Goal: Task Accomplishment & Management: Complete application form

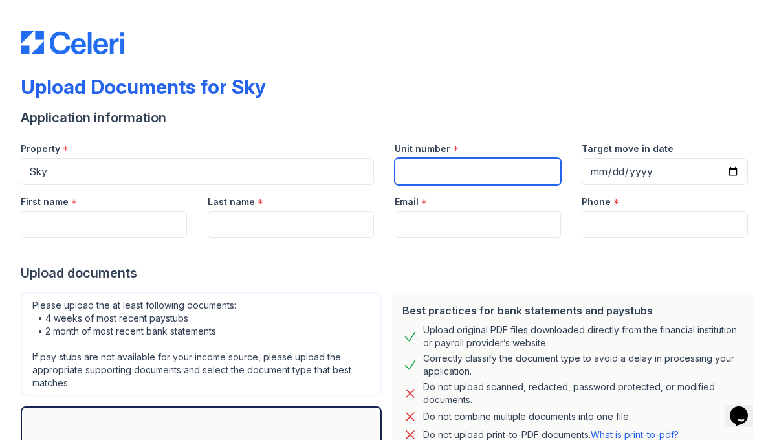
click at [455, 181] on input "Unit number" at bounding box center [478, 171] width 166 height 27
click at [462, 179] on input "Unit number" at bounding box center [478, 171] width 166 height 27
paste input "34L"
type input "34L"
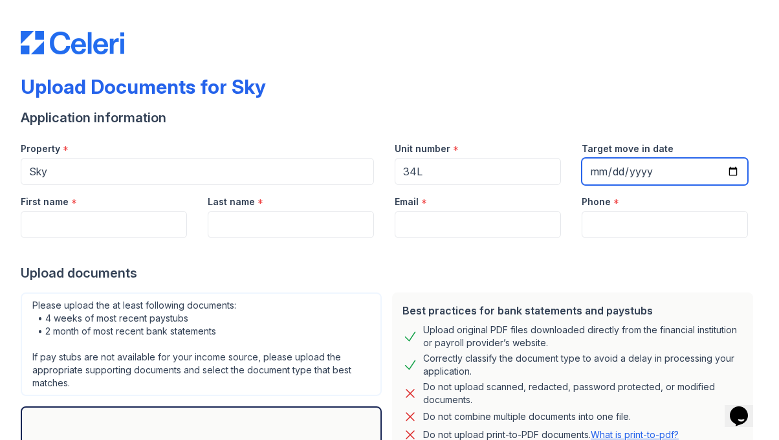
click at [601, 172] on input "Target move in date" at bounding box center [665, 171] width 166 height 27
click at [630, 170] on input "Target move in date" at bounding box center [665, 171] width 166 height 27
click at [665, 173] on input "Target move in date" at bounding box center [665, 171] width 166 height 27
type input "[DATE]"
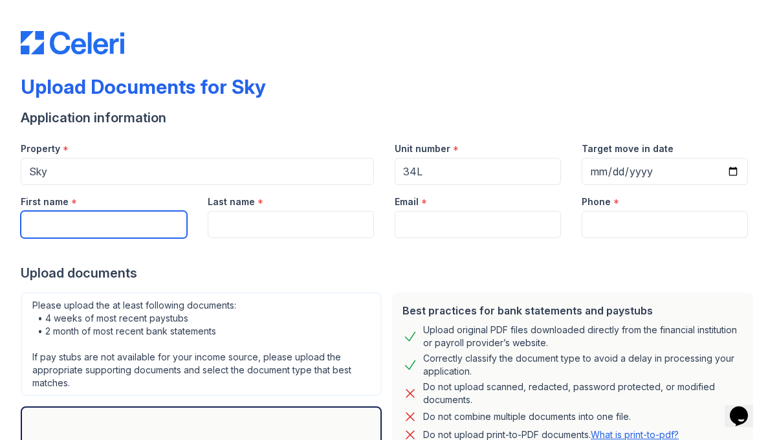
click at [115, 225] on input "First name" at bounding box center [104, 224] width 166 height 27
type input "Shutong"
type input "Ding"
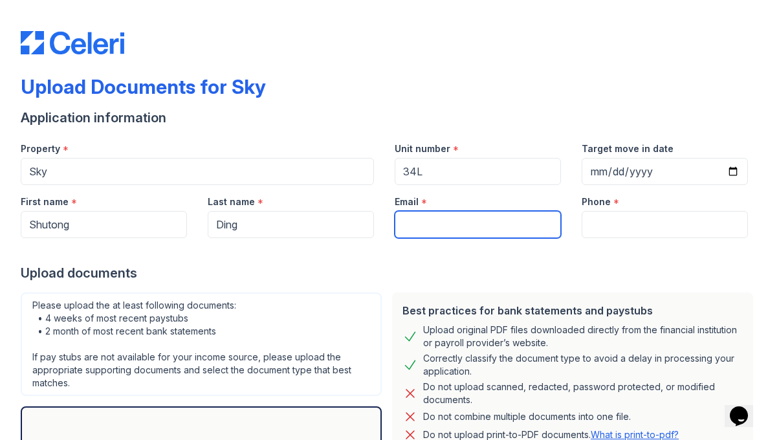
type input "[EMAIL_ADDRESS][DOMAIN_NAME]"
type input "3152739313"
click at [474, 227] on input "[EMAIL_ADDRESS][DOMAIN_NAME]" at bounding box center [478, 224] width 166 height 27
click at [540, 224] on input "[EMAIL_ADDRESS][DOMAIN_NAME]" at bounding box center [478, 224] width 166 height 27
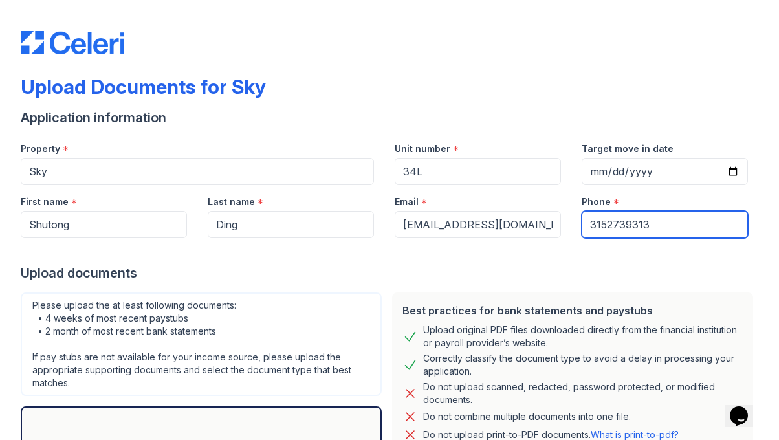
click at [683, 214] on input "3152739313" at bounding box center [665, 224] width 166 height 27
click at [351, 263] on div at bounding box center [390, 251] width 738 height 26
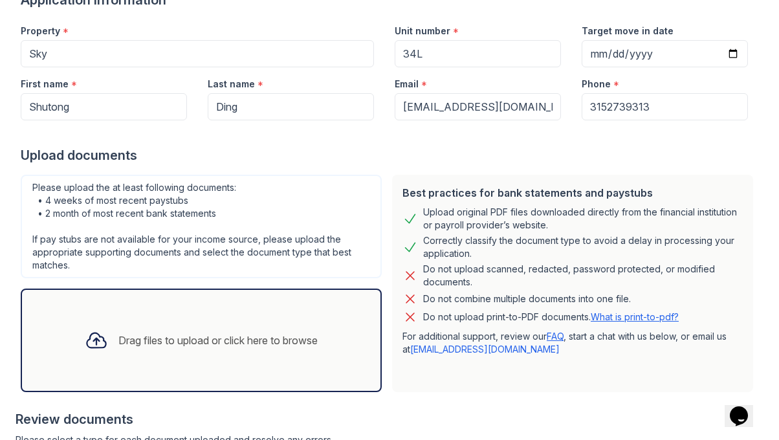
scroll to position [121, 0]
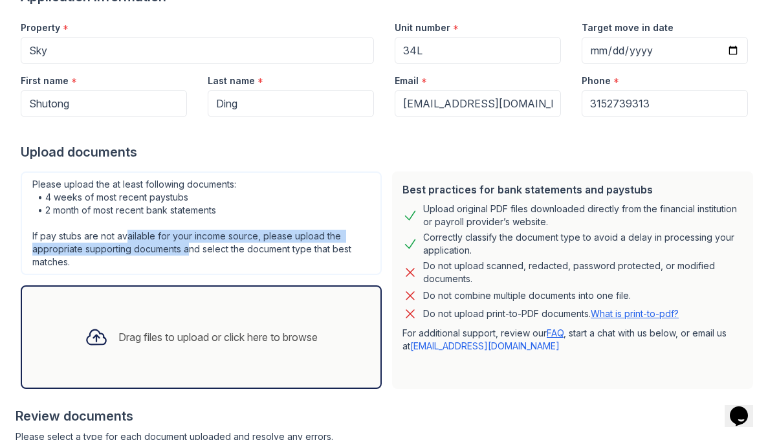
drag, startPoint x: 126, startPoint y: 240, endPoint x: 188, endPoint y: 243, distance: 62.2
click at [188, 243] on div "Please upload the at least following documents: • 4 weeks of most recent paystu…" at bounding box center [201, 224] width 361 height 104
click at [148, 253] on div "Please upload the at least following documents: • 4 weeks of most recent paystu…" at bounding box center [201, 224] width 361 height 104
drag, startPoint x: 94, startPoint y: 262, endPoint x: 115, endPoint y: 242, distance: 28.4
click at [115, 242] on div "Please upload the at least following documents: • 4 weeks of most recent paystu…" at bounding box center [201, 224] width 361 height 104
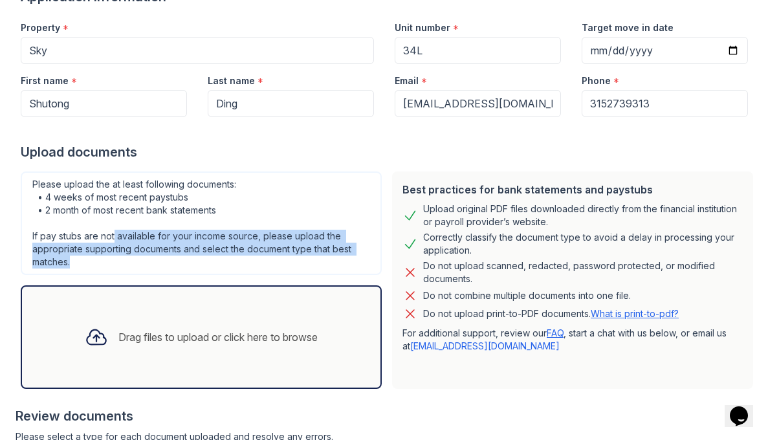
click at [72, 267] on div "Please upload the at least following documents: • 4 weeks of most recent paystu…" at bounding box center [201, 224] width 361 height 104
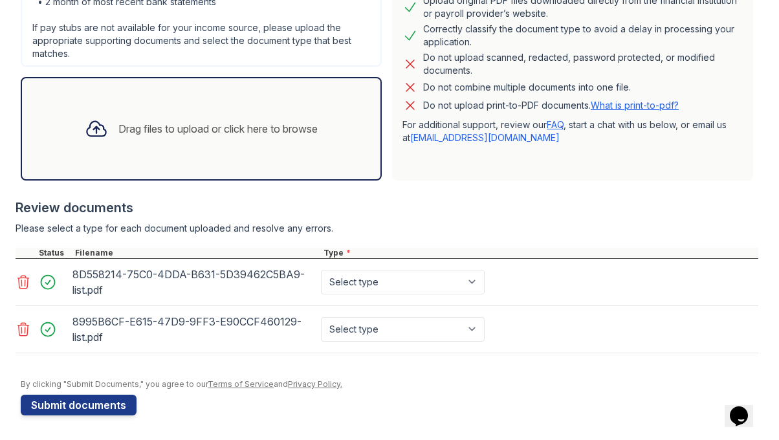
scroll to position [331, 0]
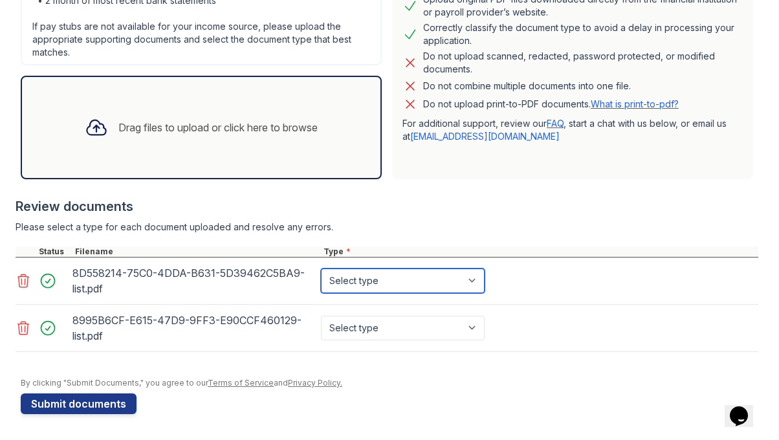
click at [383, 291] on select "Select type Paystub Bank Statement Offer Letter Tax Documents Benefit Award Let…" at bounding box center [403, 281] width 164 height 25
select select "bank_statement"
click at [321, 269] on select "Select type Paystub Bank Statement Offer Letter Tax Documents Benefit Award Let…" at bounding box center [403, 281] width 164 height 25
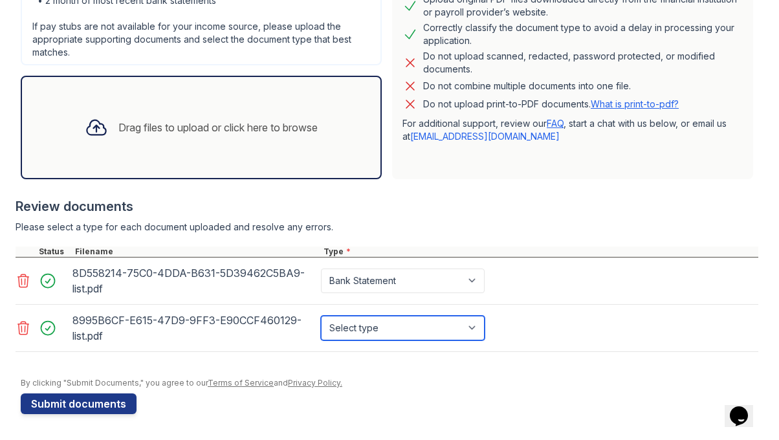
click at [371, 325] on select "Select type Paystub Bank Statement Offer Letter Tax Documents Benefit Award Let…" at bounding box center [403, 328] width 164 height 25
select select "bank_statement"
click at [321, 316] on select "Select type Paystub Bank Statement Offer Letter Tax Documents Benefit Award Let…" at bounding box center [403, 328] width 164 height 25
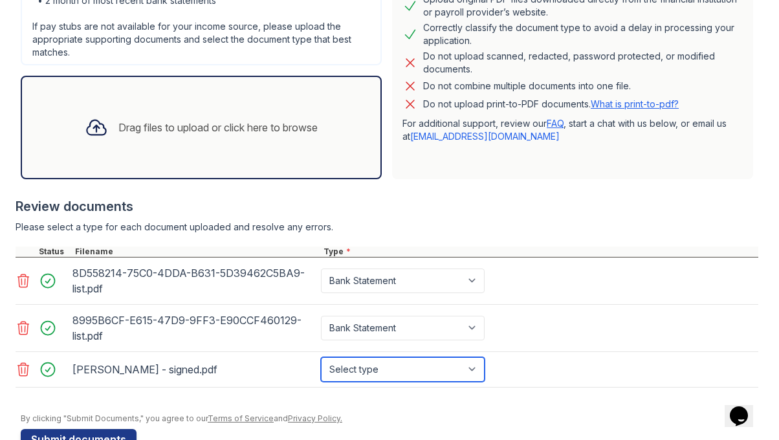
click at [373, 368] on select "Select type Paystub Bank Statement Offer Letter Tax Documents Benefit Award Let…" at bounding box center [403, 369] width 164 height 25
select select "offer_letter"
click at [321, 357] on select "Select type Paystub Bank Statement Offer Letter Tax Documents Benefit Award Let…" at bounding box center [403, 369] width 164 height 25
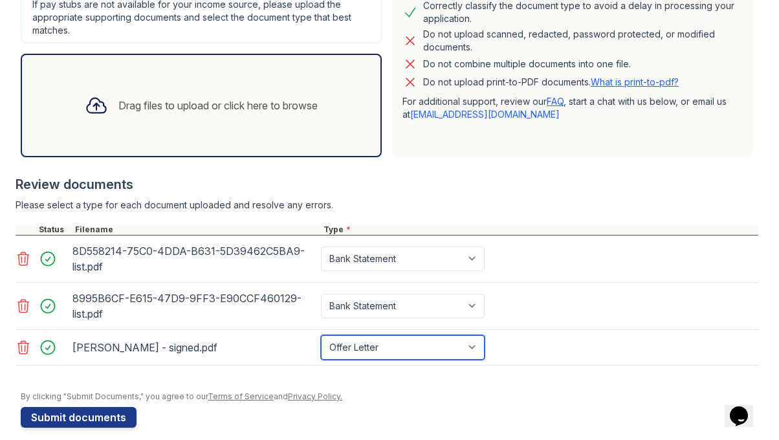
scroll to position [366, 0]
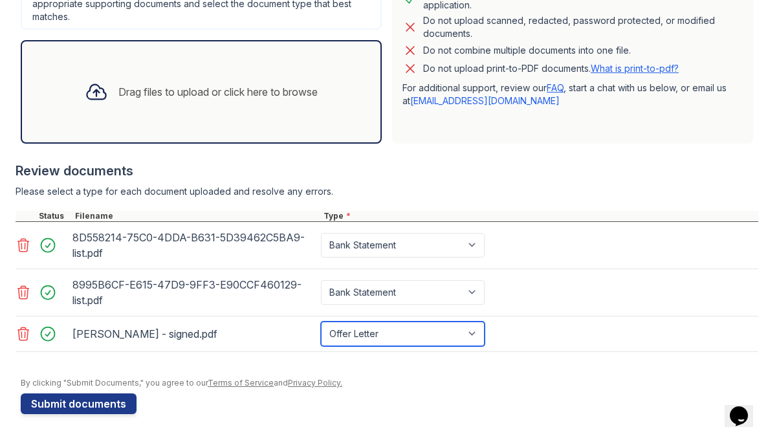
click at [432, 340] on select "Select type Paystub Bank Statement Offer Letter Tax Documents Benefit Award Let…" at bounding box center [403, 334] width 164 height 25
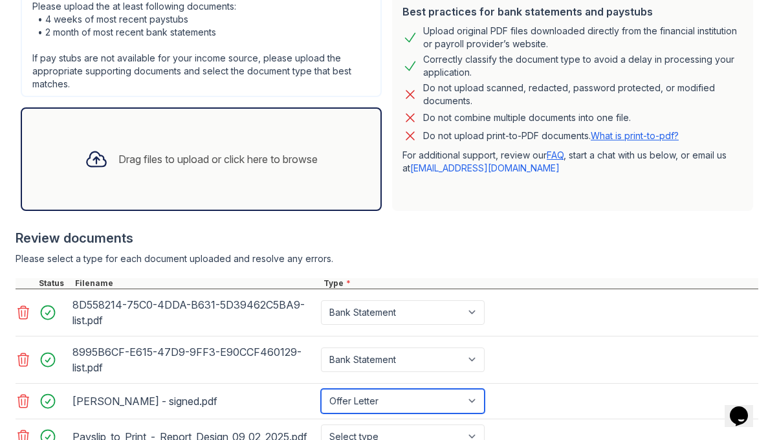
scroll to position [414, 0]
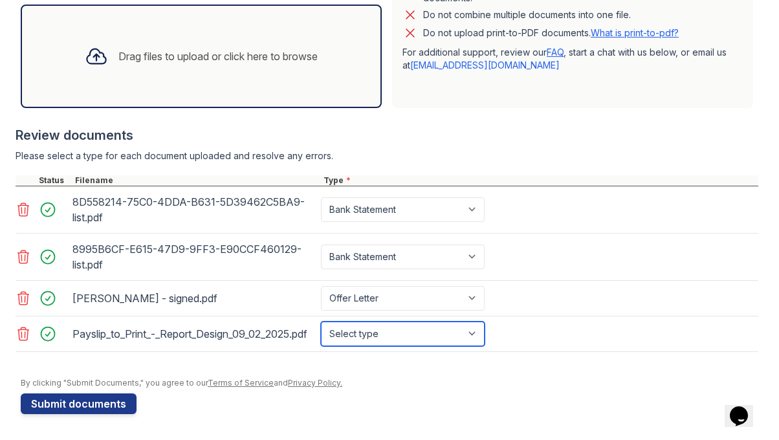
click at [384, 322] on select "Select type Paystub Bank Statement Offer Letter Tax Documents Benefit Award Let…" at bounding box center [403, 334] width 164 height 25
select select "paystub"
click at [321, 322] on select "Select type Paystub Bank Statement Offer Letter Tax Documents Benefit Award Let…" at bounding box center [403, 334] width 164 height 25
click at [427, 332] on select "Select type Paystub Bank Statement Offer Letter Tax Documents Benefit Award Let…" at bounding box center [403, 334] width 164 height 25
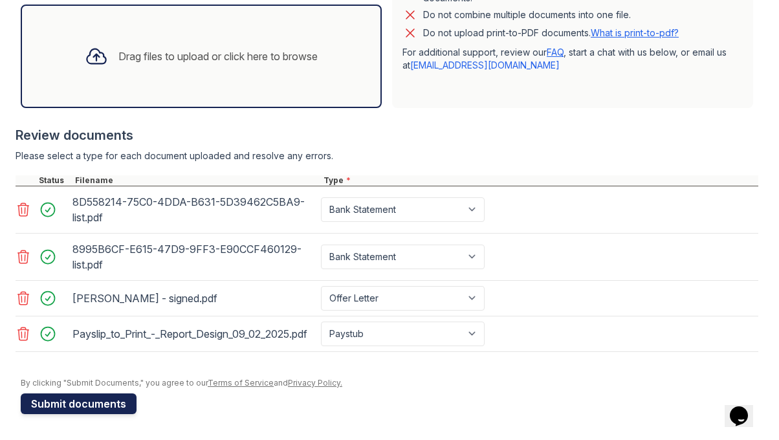
click at [77, 408] on button "Submit documents" at bounding box center [79, 403] width 116 height 21
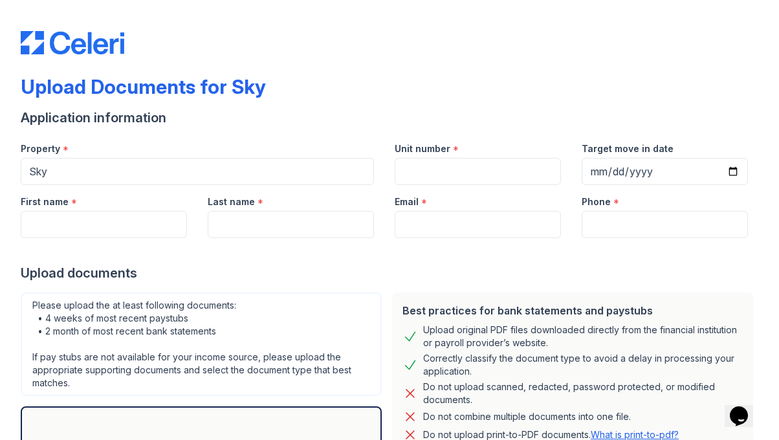
scroll to position [150, 0]
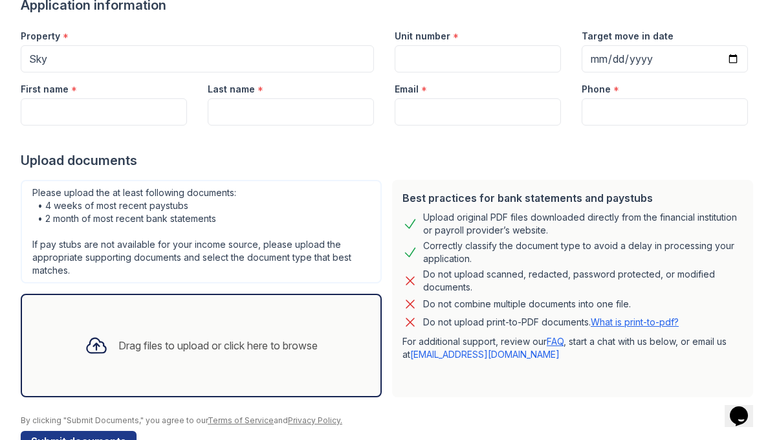
scroll to position [67, 0]
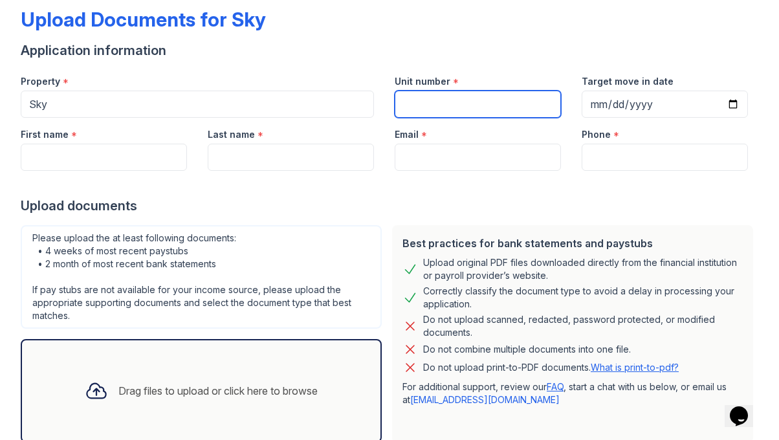
click at [421, 105] on input "Unit number" at bounding box center [478, 104] width 166 height 27
type input "34L"
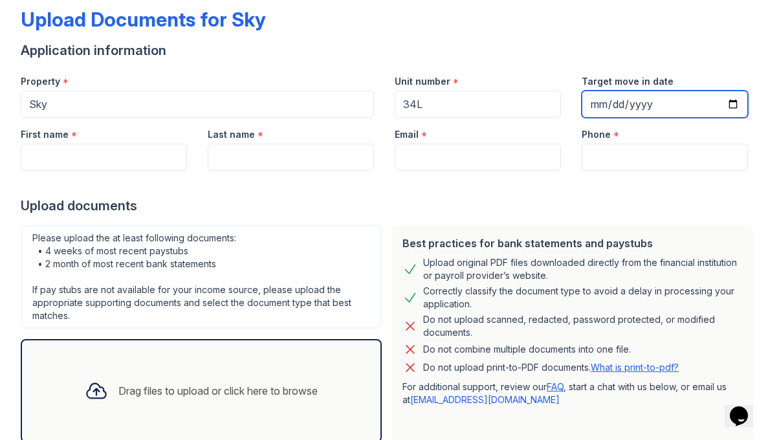
click at [731, 104] on input "Target move in date" at bounding box center [665, 104] width 166 height 27
type input "[DATE]"
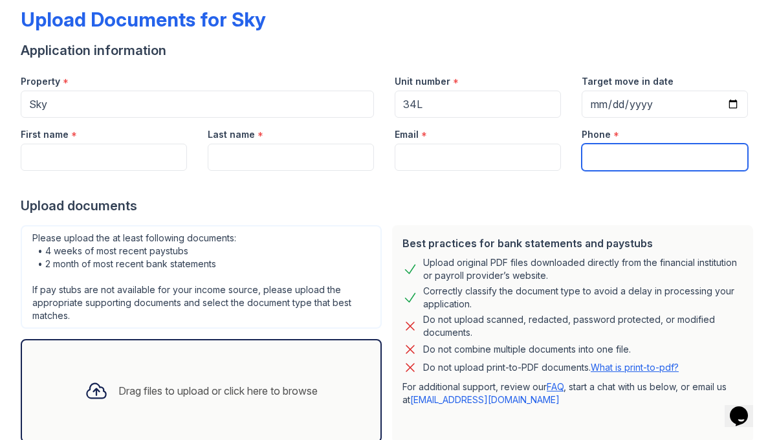
click at [619, 153] on input "Phone" at bounding box center [665, 157] width 166 height 27
type input "3152739313"
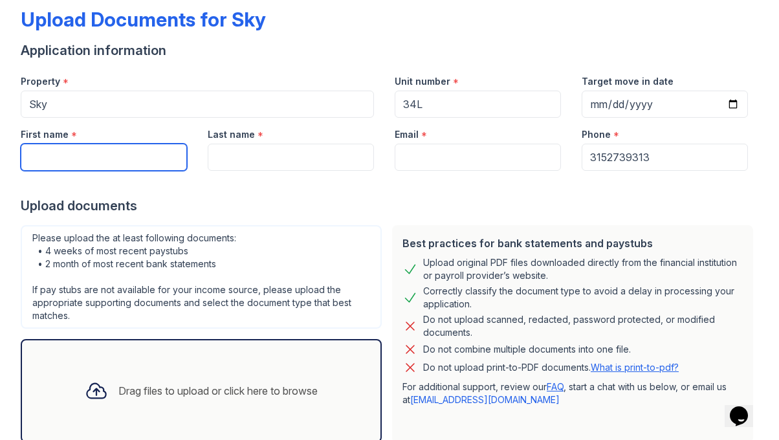
type input "Shutong"
type input "Ding"
type input "[EMAIL_ADDRESS][DOMAIN_NAME]"
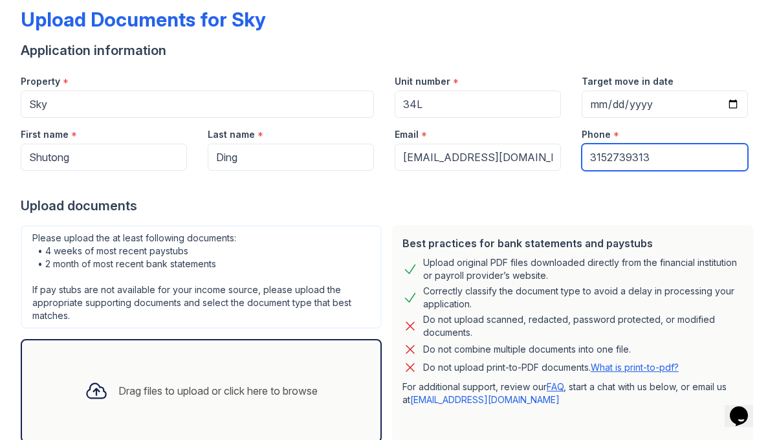
click at [624, 158] on input "3152739313" at bounding box center [665, 157] width 166 height 27
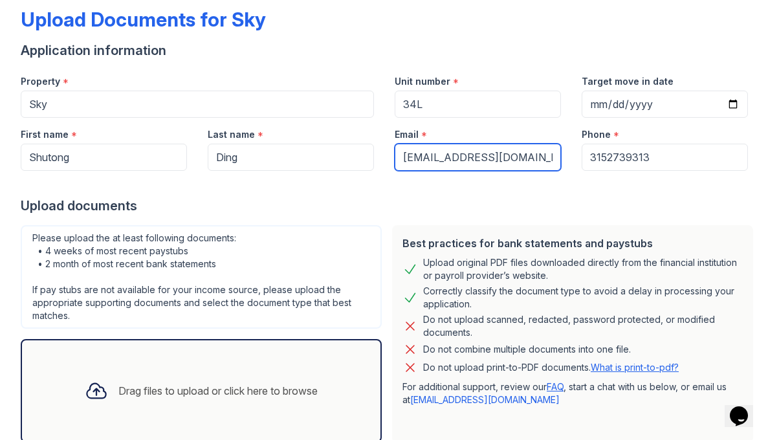
click at [425, 161] on input "[EMAIL_ADDRESS][DOMAIN_NAME]" at bounding box center [478, 157] width 166 height 27
click at [453, 158] on input "[EMAIL_ADDRESS][DOMAIN_NAME]" at bounding box center [478, 157] width 166 height 27
click at [527, 155] on input "[EMAIL_ADDRESS][DOMAIN_NAME]" at bounding box center [478, 157] width 166 height 27
click at [311, 266] on div "Please upload the at least following documents: • 4 weeks of most recent paystu…" at bounding box center [201, 277] width 361 height 104
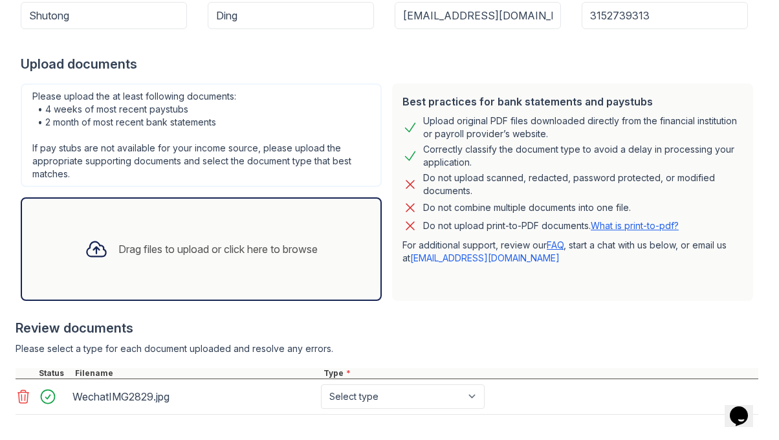
scroll to position [272, 0]
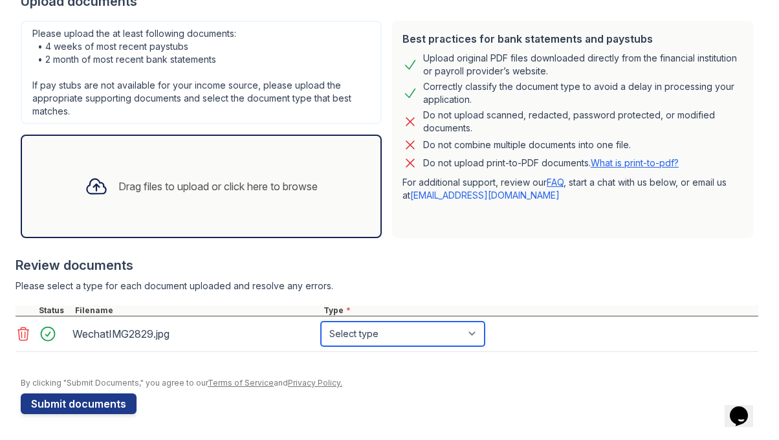
click at [364, 335] on select "Select type Paystub Bank Statement Offer Letter Tax Documents Benefit Award Let…" at bounding box center [403, 334] width 164 height 25
select select "other"
click at [321, 322] on select "Select type Paystub Bank Statement Offer Letter Tax Documents Benefit Award Let…" at bounding box center [403, 334] width 164 height 25
click at [392, 328] on select "Select type Paystub Bank Statement Offer Letter Tax Documents Benefit Award Let…" at bounding box center [403, 334] width 164 height 25
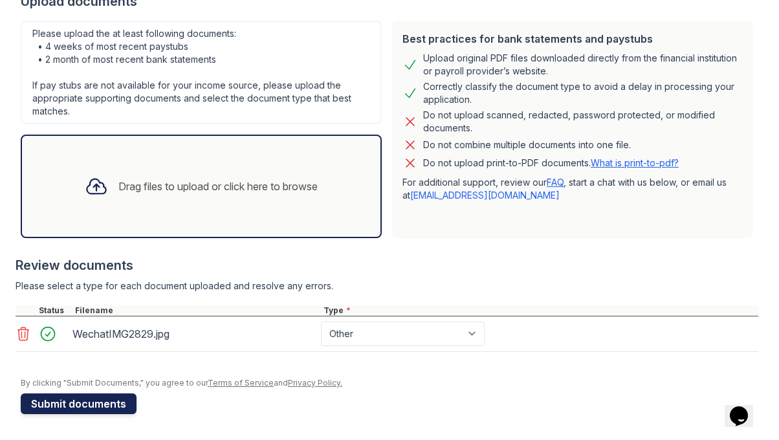
click at [100, 406] on button "Submit documents" at bounding box center [79, 403] width 116 height 21
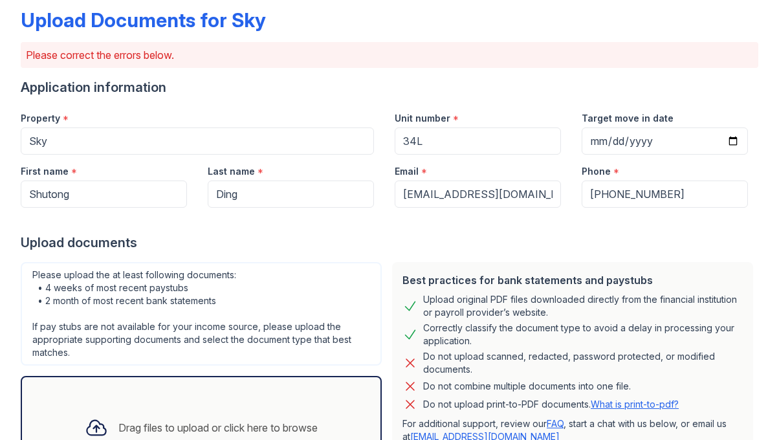
scroll to position [233, 0]
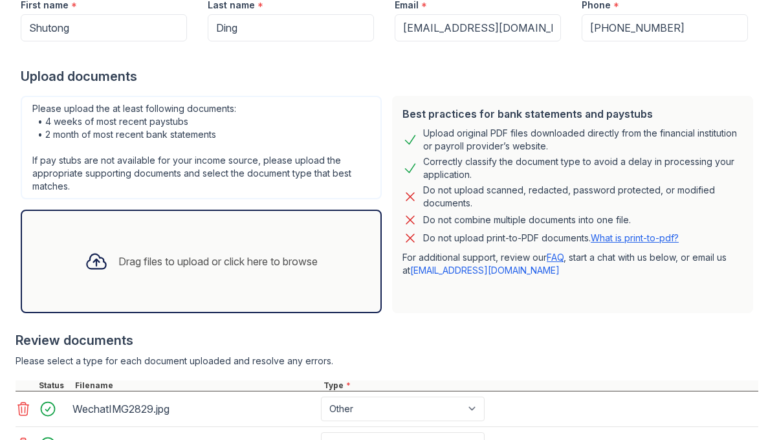
click at [364, 165] on div "Please upload the at least following documents: • 4 weeks of most recent paystu…" at bounding box center [201, 148] width 361 height 104
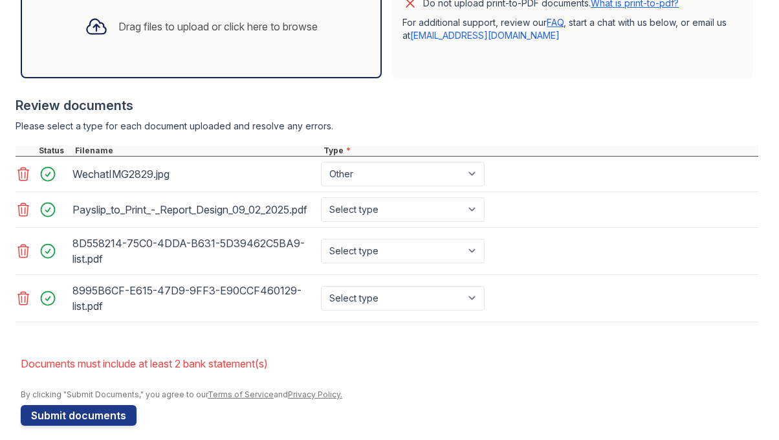
scroll to position [491, 0]
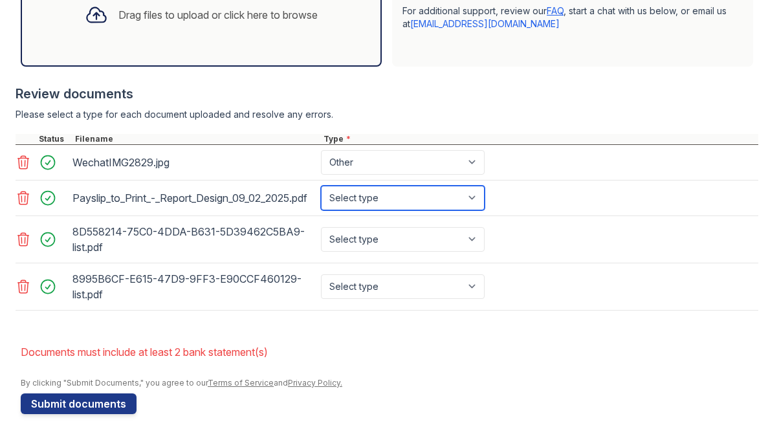
click at [375, 196] on select "Select type Paystub Bank Statement Offer Letter Tax Documents Benefit Award Let…" at bounding box center [403, 198] width 164 height 25
select select "paystub"
click at [321, 186] on select "Select type Paystub Bank Statement Offer Letter Tax Documents Benefit Award Let…" at bounding box center [403, 198] width 164 height 25
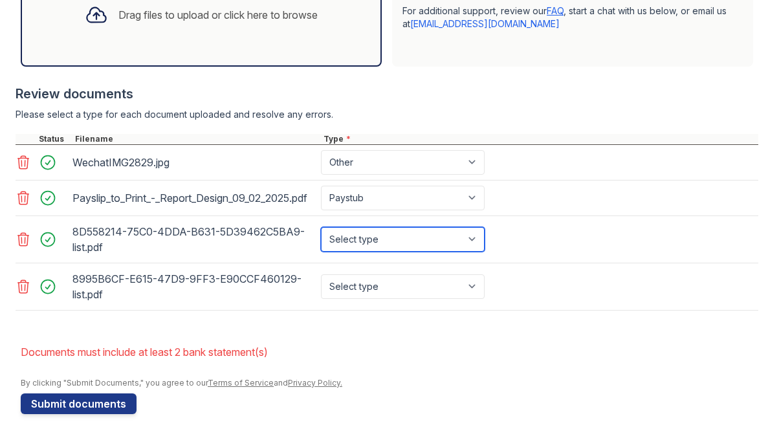
click at [365, 238] on select "Select type Paystub Bank Statement Offer Letter Tax Documents Benefit Award Let…" at bounding box center [403, 239] width 164 height 25
select select "bank_statement"
click at [321, 227] on select "Select type Paystub Bank Statement Offer Letter Tax Documents Benefit Award Let…" at bounding box center [403, 239] width 164 height 25
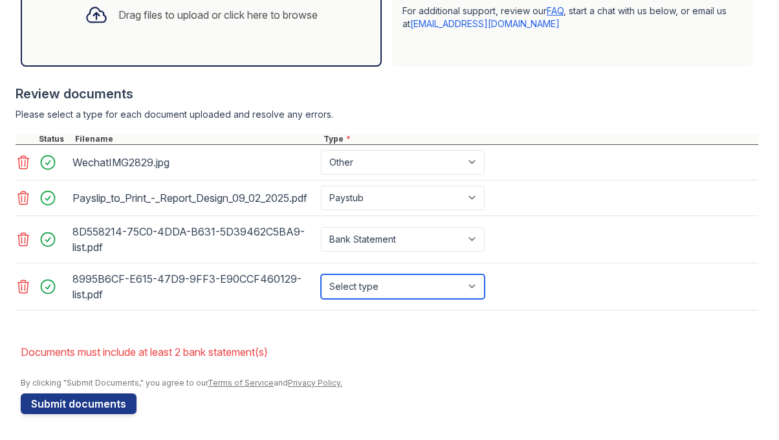
click at [366, 288] on select "Select type Paystub Bank Statement Offer Letter Tax Documents Benefit Award Let…" at bounding box center [403, 286] width 164 height 25
select select "bank_statement"
click at [321, 274] on select "Select type Paystub Bank Statement Offer Letter Tax Documents Benefit Award Let…" at bounding box center [403, 286] width 164 height 25
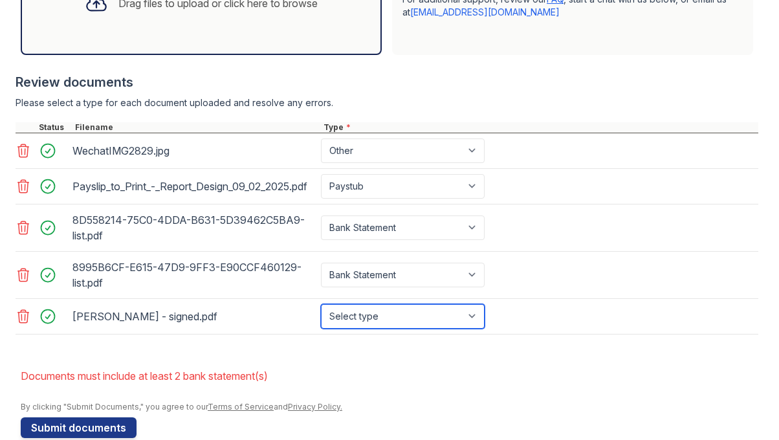
click at [345, 329] on select "Select type Paystub Bank Statement Offer Letter Tax Documents Benefit Award Let…" at bounding box center [403, 316] width 164 height 25
select select "offer_letter"
click at [321, 315] on select "Select type Paystub Bank Statement Offer Letter Tax Documents Benefit Award Let…" at bounding box center [403, 316] width 164 height 25
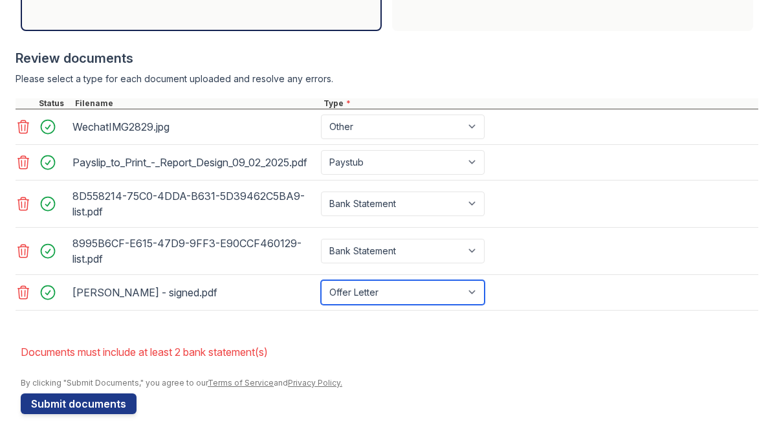
scroll to position [527, 0]
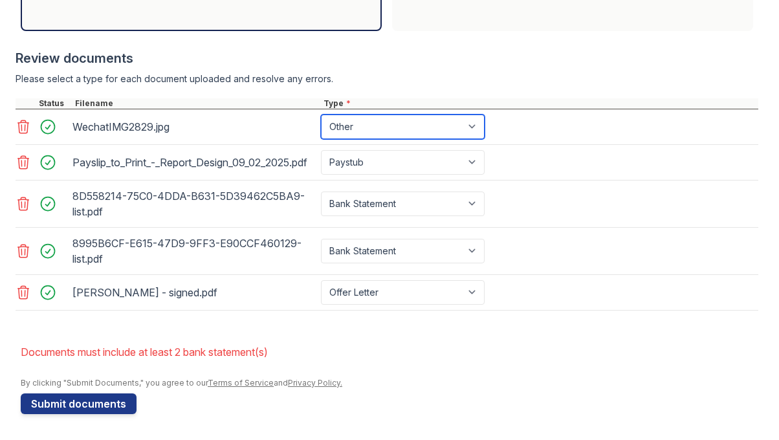
click at [404, 115] on select "Paystub Bank Statement Offer Letter Tax Documents Benefit Award Letter Investme…" at bounding box center [403, 127] width 164 height 25
click at [321, 115] on select "Paystub Bank Statement Offer Letter Tax Documents Benefit Award Letter Investme…" at bounding box center [403, 127] width 164 height 25
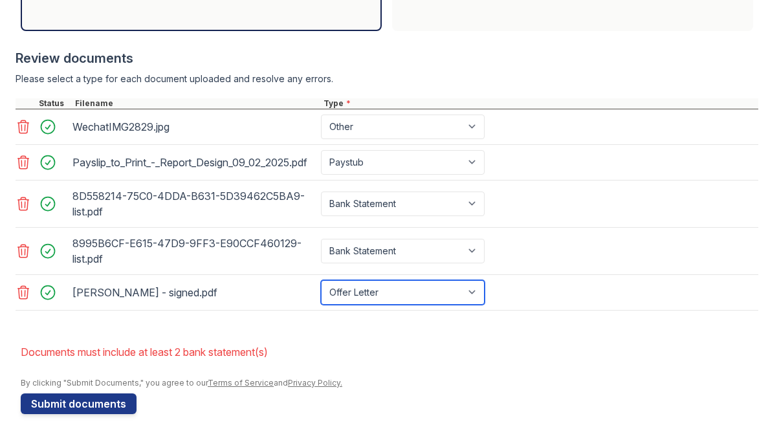
click at [363, 291] on select "Select type Paystub Bank Statement Offer Letter Tax Documents Benefit Award Let…" at bounding box center [403, 292] width 164 height 25
click at [321, 280] on select "Select type Paystub Bank Statement Offer Letter Tax Documents Benefit Award Let…" at bounding box center [403, 292] width 164 height 25
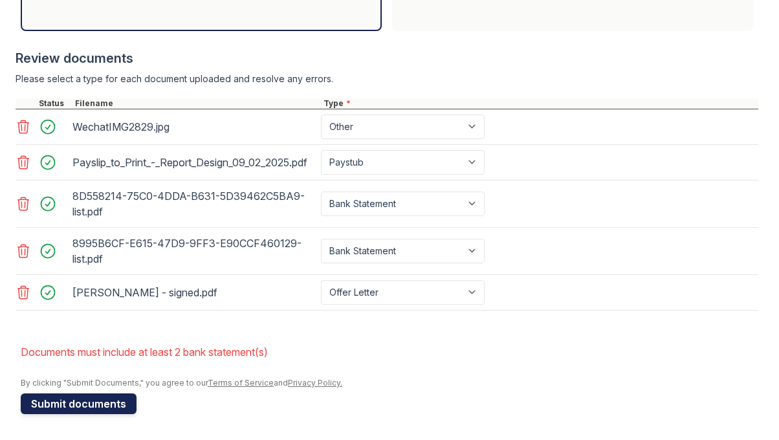
click at [103, 403] on button "Submit documents" at bounding box center [79, 403] width 116 height 21
